Goal: Information Seeking & Learning: Learn about a topic

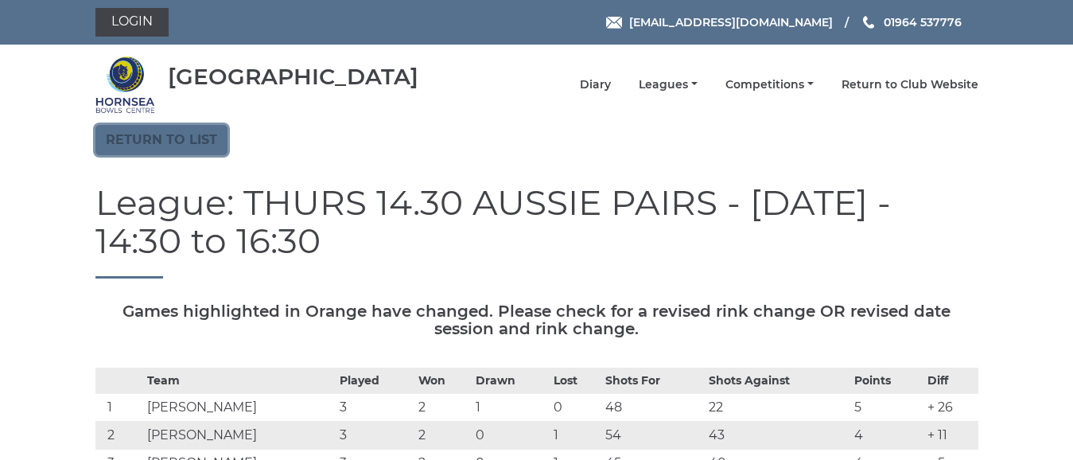
click at [175, 131] on link "Return to list" at bounding box center [161, 140] width 132 height 30
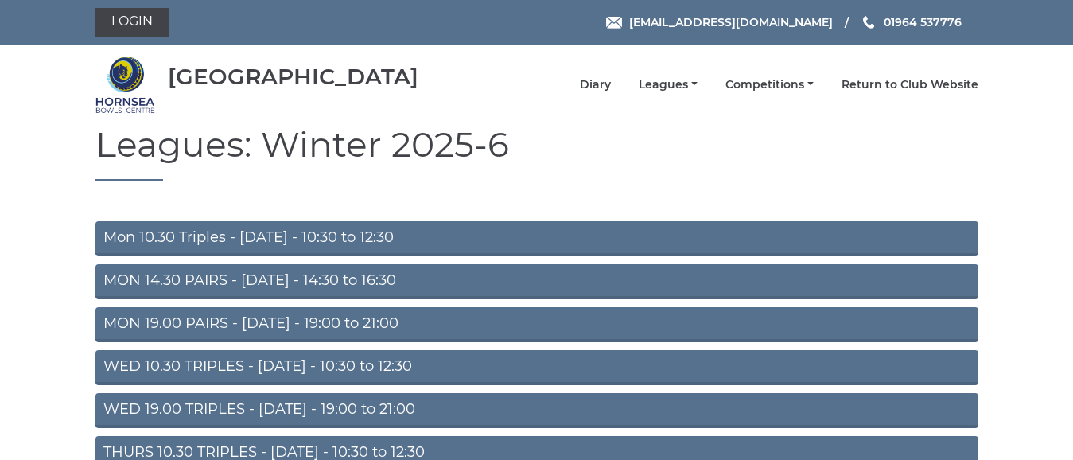
click at [267, 281] on link "MON 14.30 PAIRS - Monday - 14:30 to 16:30" at bounding box center [536, 281] width 883 height 35
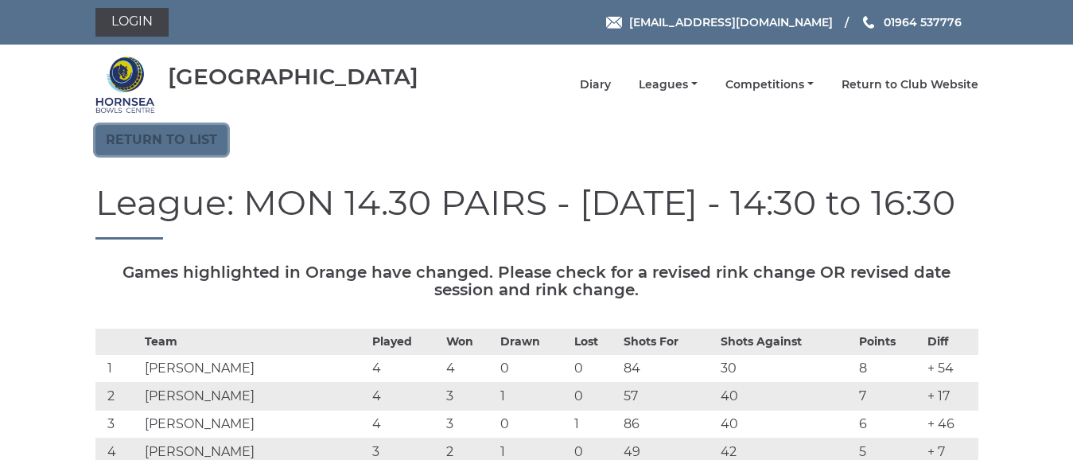
click at [192, 145] on link "Return to list" at bounding box center [161, 140] width 132 height 30
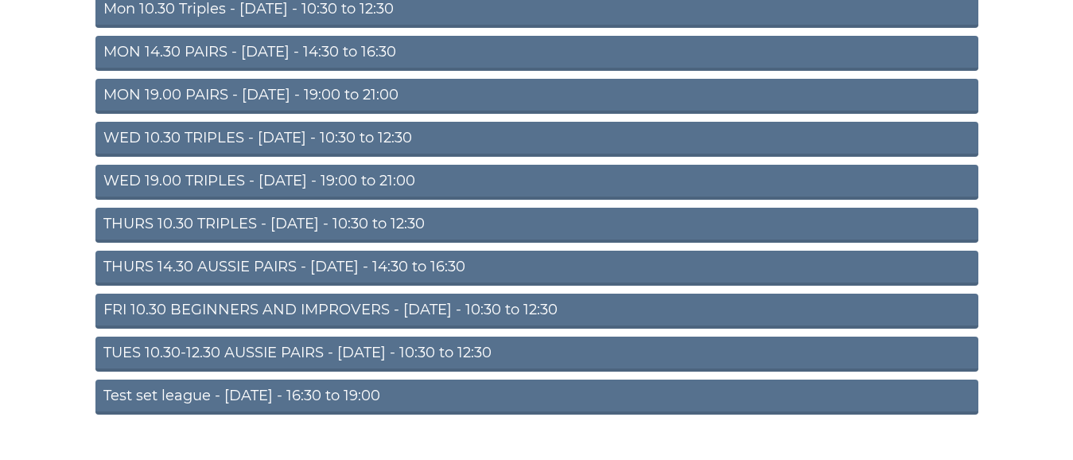
scroll to position [239, 0]
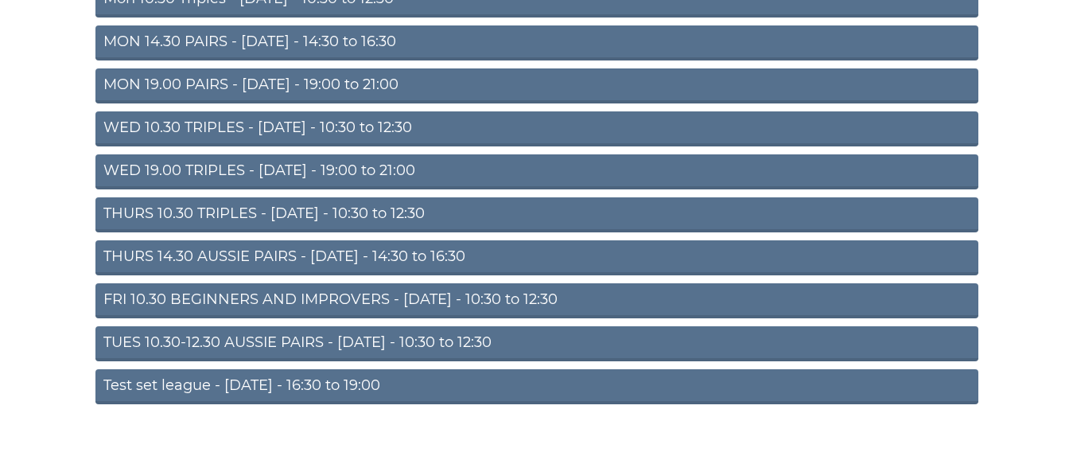
click at [311, 168] on link "WED 19.00 TRIPLES - Wednesday - 19:00 to 21:00" at bounding box center [536, 171] width 883 height 35
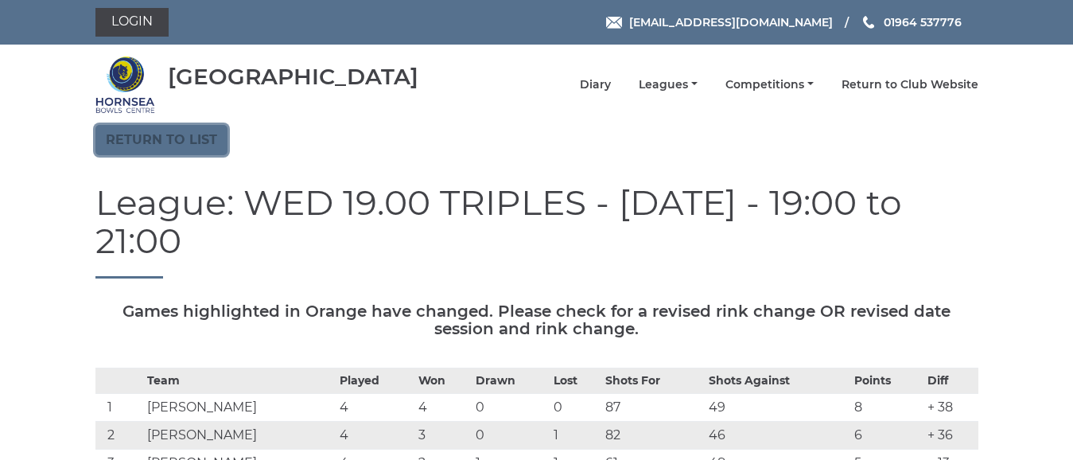
click at [210, 140] on link "Return to list" at bounding box center [161, 140] width 132 height 30
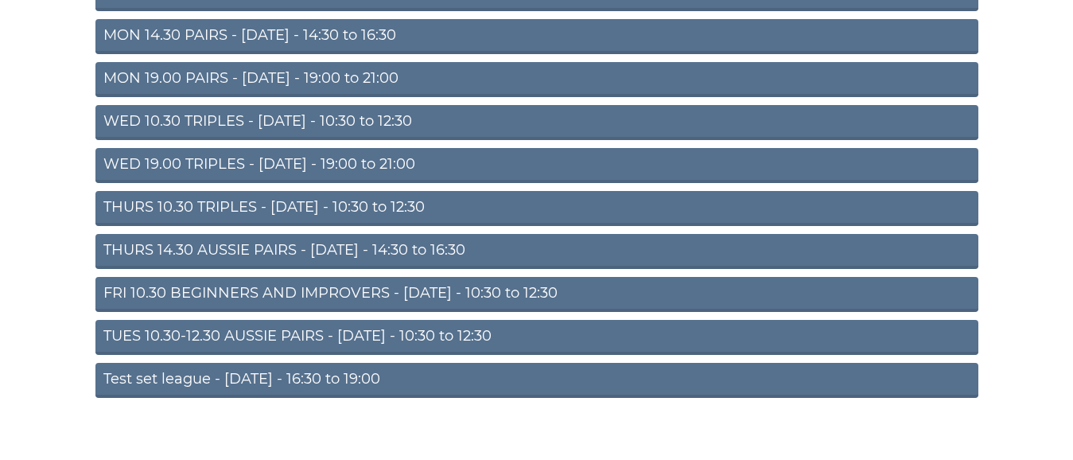
scroll to position [258, 0]
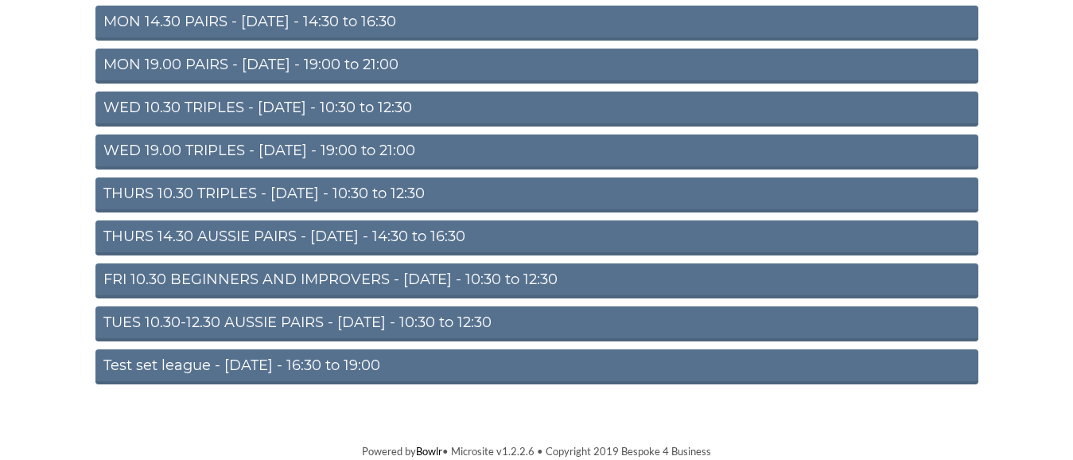
click at [339, 239] on link "THURS 14.30 AUSSIE PAIRS - Thursday - 14:30 to 16:30" at bounding box center [536, 237] width 883 height 35
click at [342, 231] on link "THURS 14.30 AUSSIE PAIRS - [DATE] - 14:30 to 16:30" at bounding box center [536, 237] width 883 height 35
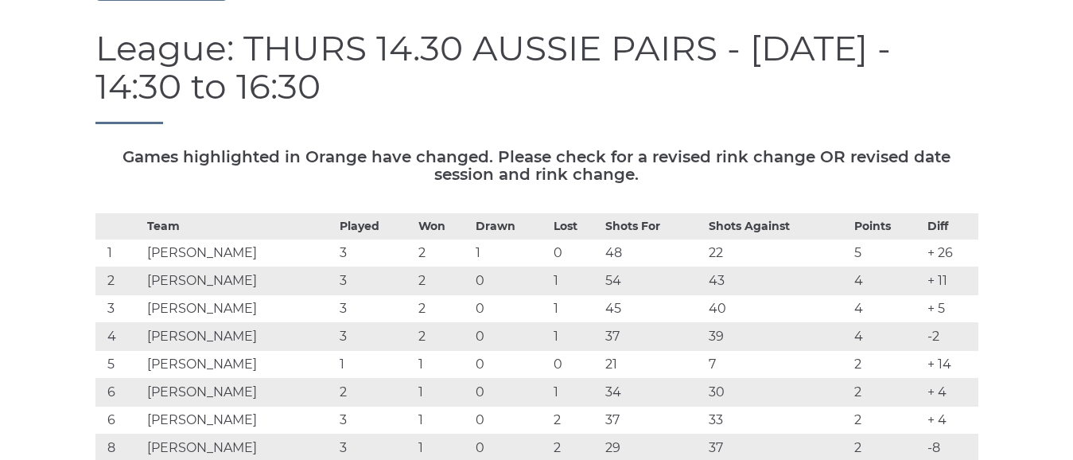
scroll to position [80, 0]
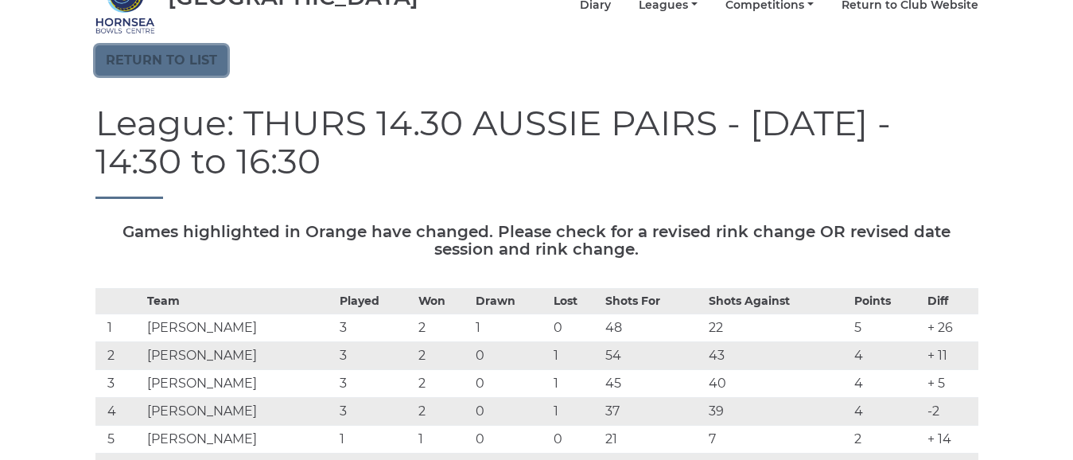
click at [199, 59] on link "Return to list" at bounding box center [161, 60] width 132 height 30
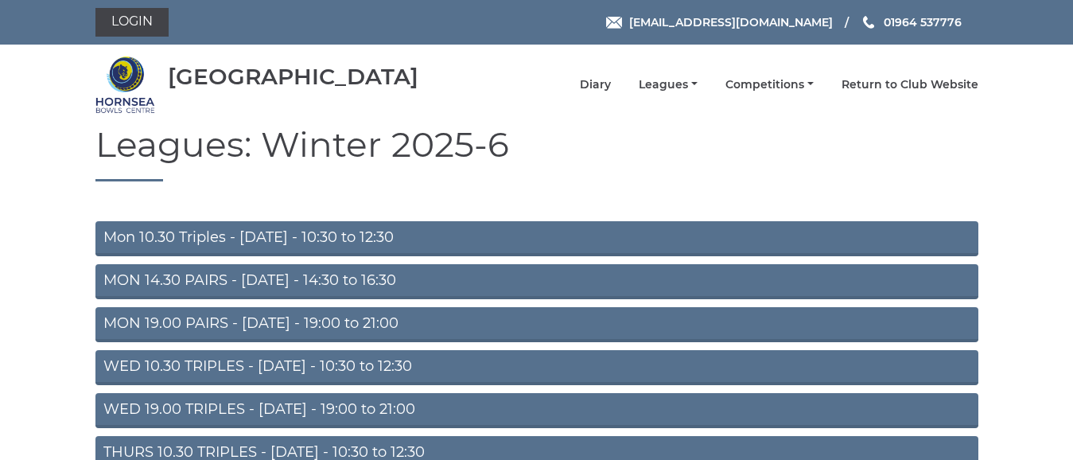
click at [283, 276] on link "MON 14.30 PAIRS - [DATE] - 14:30 to 16:30" at bounding box center [536, 281] width 883 height 35
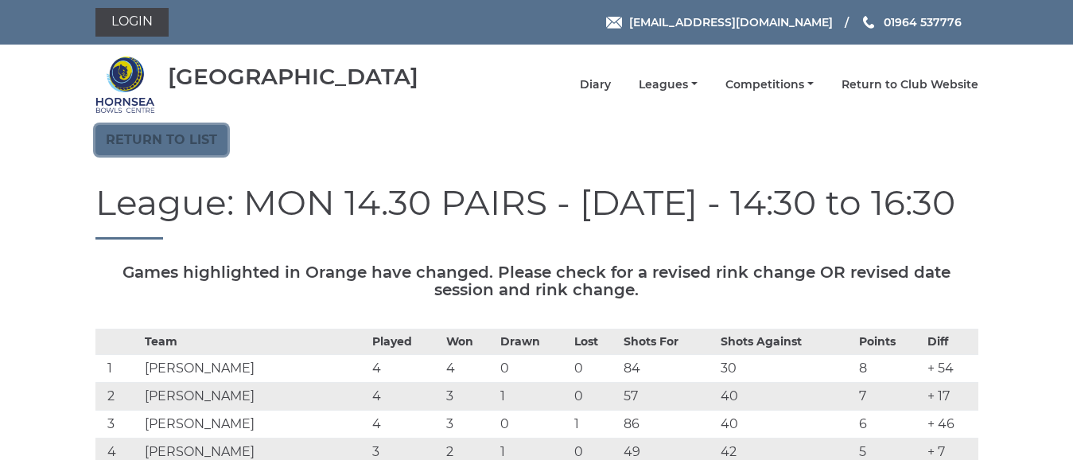
click at [188, 134] on link "Return to list" at bounding box center [161, 140] width 132 height 30
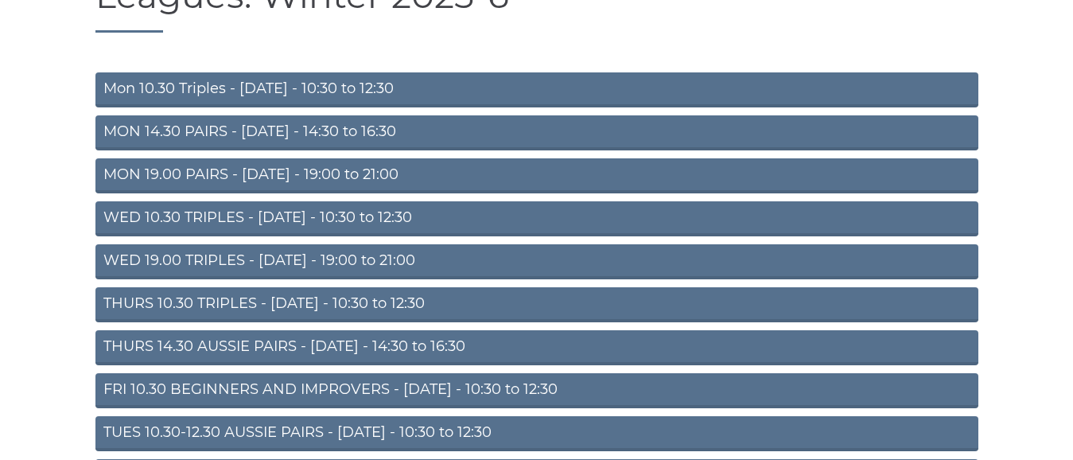
scroll to position [159, 0]
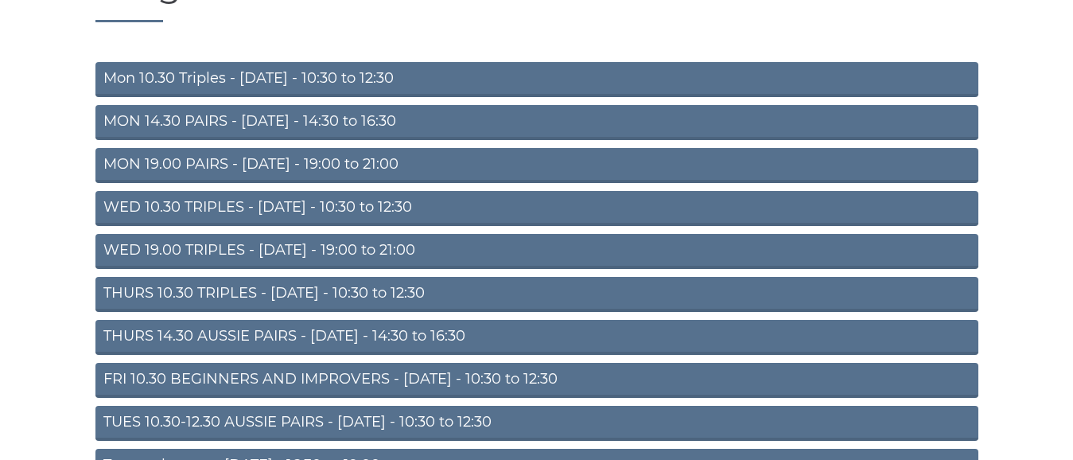
click at [334, 332] on link "THURS 14.30 AUSSIE PAIRS - Thursday - 14:30 to 16:30" at bounding box center [536, 337] width 883 height 35
